Goal: Information Seeking & Learning: Check status

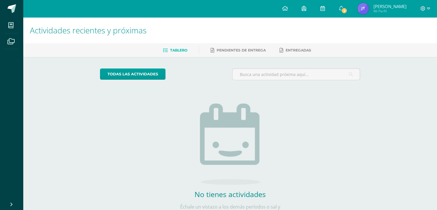
click at [362, 14] on img at bounding box center [363, 8] width 11 height 11
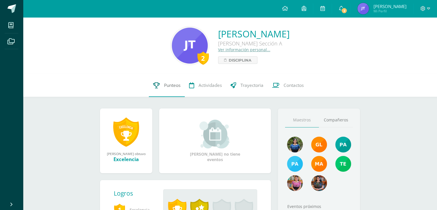
click at [162, 90] on link "Punteos" at bounding box center [167, 85] width 36 height 23
